Goal: Transaction & Acquisition: Purchase product/service

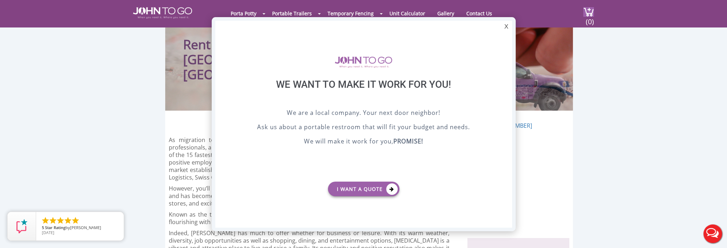
click at [505, 26] on div "X" at bounding box center [505, 27] width 11 height 12
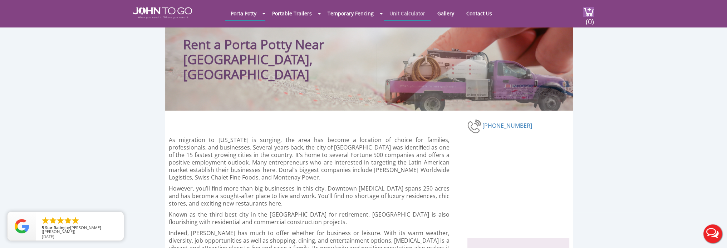
click at [411, 13] on link "Unit Calculator" at bounding box center [407, 13] width 46 height 14
click at [591, 10] on img at bounding box center [588, 12] width 11 height 10
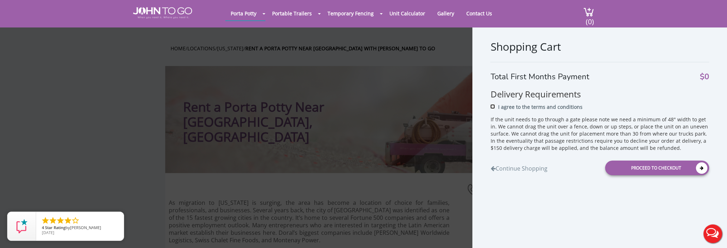
click at [493, 107] on input "I agree to the terms and conditions" at bounding box center [492, 106] width 5 height 5
checkbox input "true"
click at [385, 117] on div "Shopping Cart Total First Months Payment $0 Delivery Requirements I agree to th…" at bounding box center [363, 124] width 727 height 248
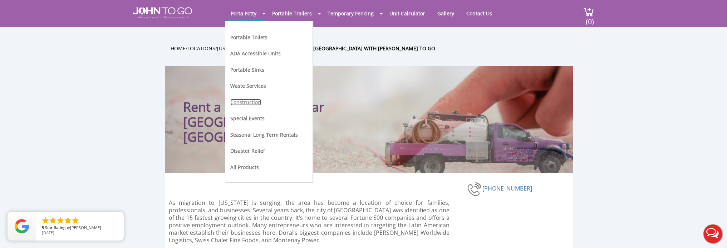
click at [245, 101] on link "Construction" at bounding box center [245, 102] width 31 height 7
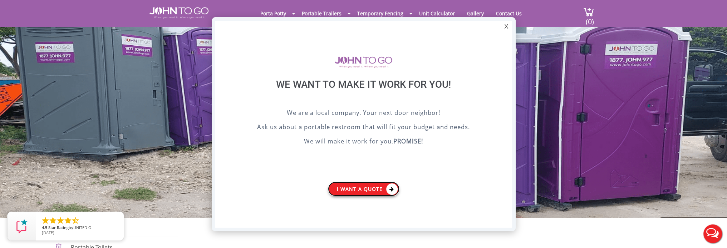
click at [360, 188] on link "I want a Quote" at bounding box center [363, 189] width 71 height 15
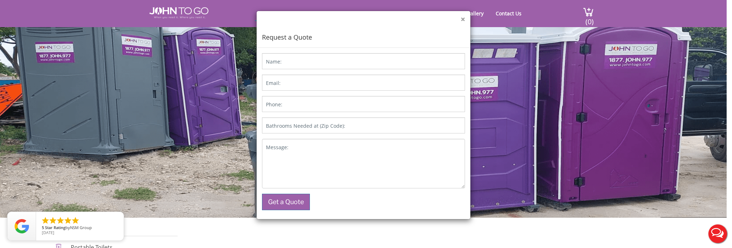
click at [464, 20] on button "×" at bounding box center [463, 20] width 4 height 8
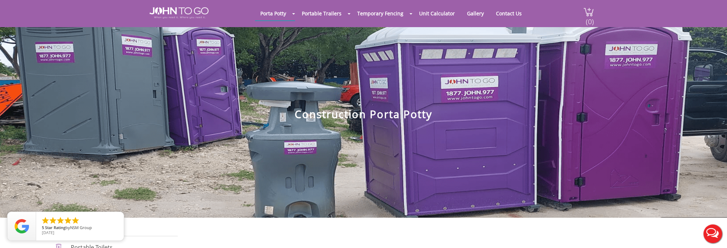
click at [589, 12] on span "(0)" at bounding box center [589, 18] width 9 height 15
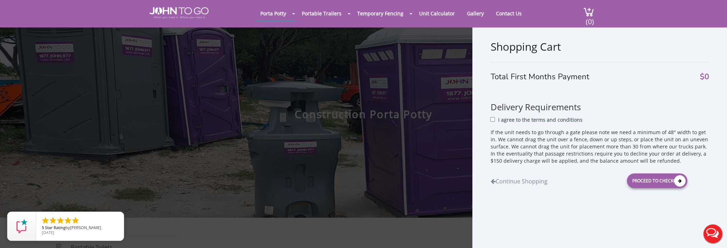
click at [495, 121] on div "I agree to the terms and conditions" at bounding box center [599, 122] width 219 height 13
click at [492, 120] on input "I agree to the terms and conditions" at bounding box center [492, 119] width 5 height 5
checkbox input "true"
click at [659, 178] on div "Proceed to Checkout" at bounding box center [657, 181] width 60 height 15
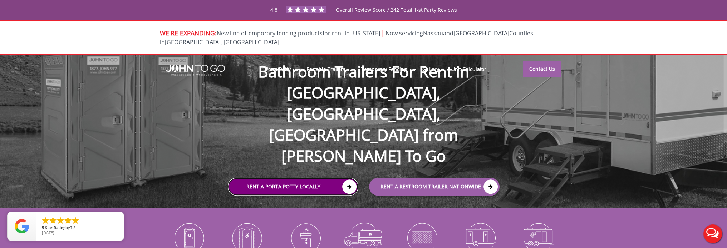
click at [288, 178] on link "Rent a Porta Potty Locally" at bounding box center [293, 187] width 130 height 18
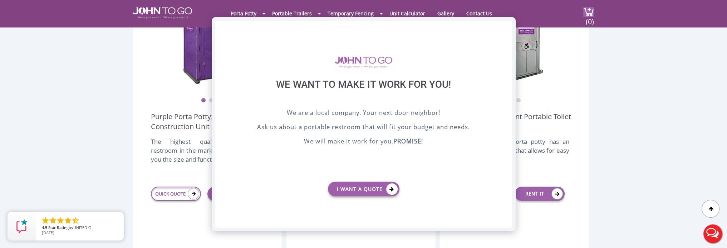
click at [505, 24] on div "X" at bounding box center [505, 27] width 11 height 12
